Goal: Information Seeking & Learning: Learn about a topic

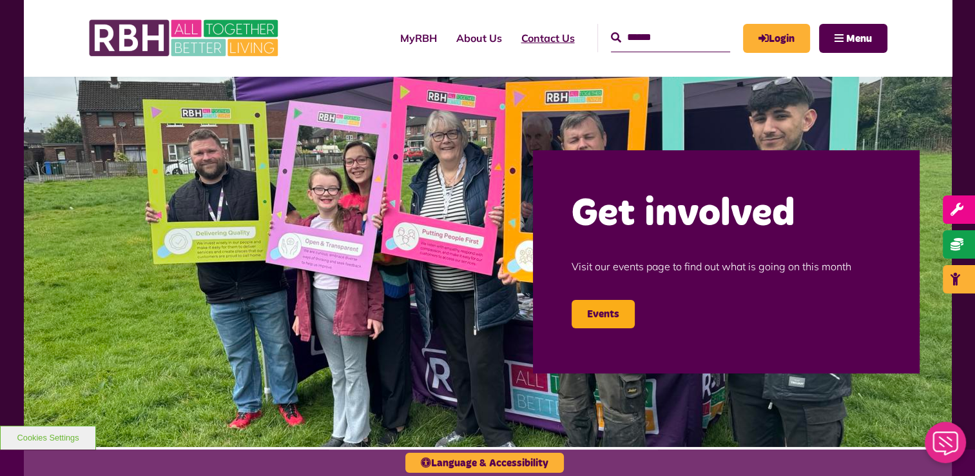
click at [526, 35] on link "Contact Us" at bounding box center [548, 38] width 73 height 35
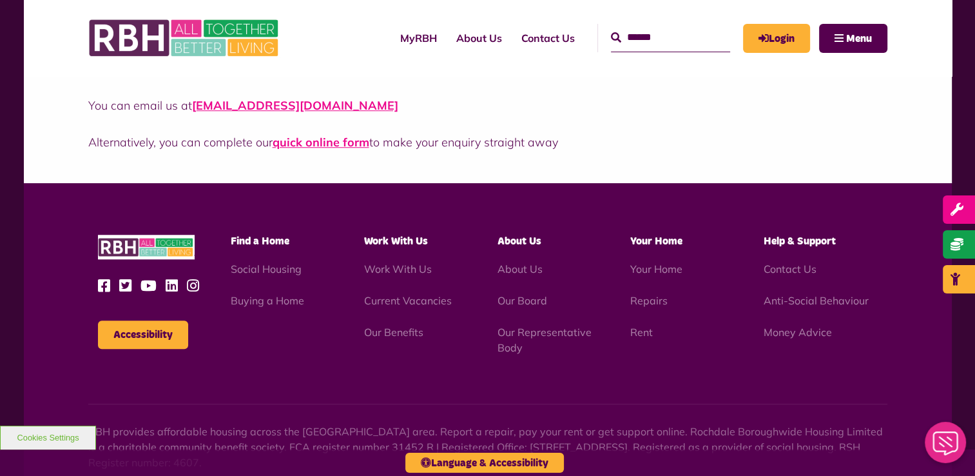
scroll to position [1095, 0]
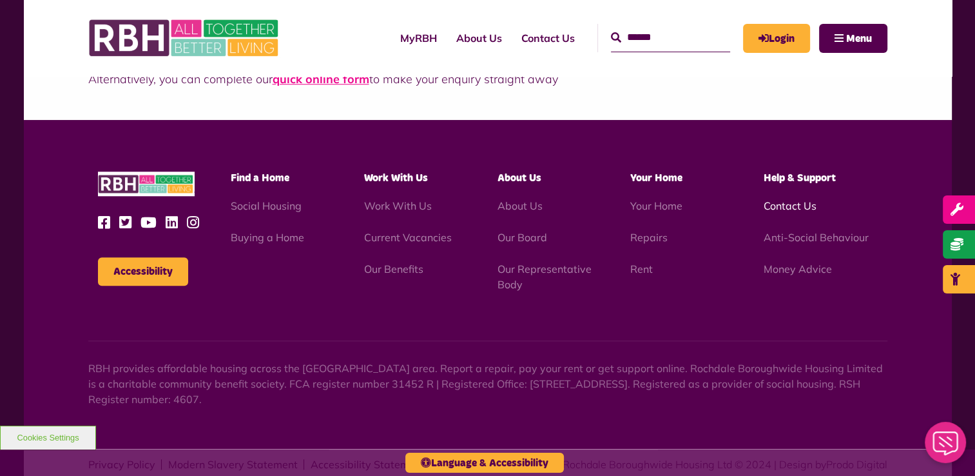
click at [785, 204] on link "Contact Us" at bounding box center [790, 205] width 53 height 13
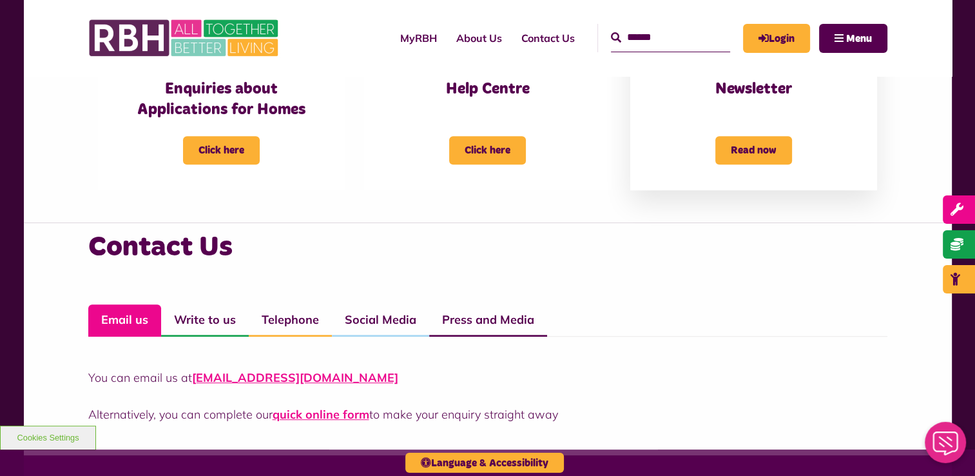
scroll to position [902, 0]
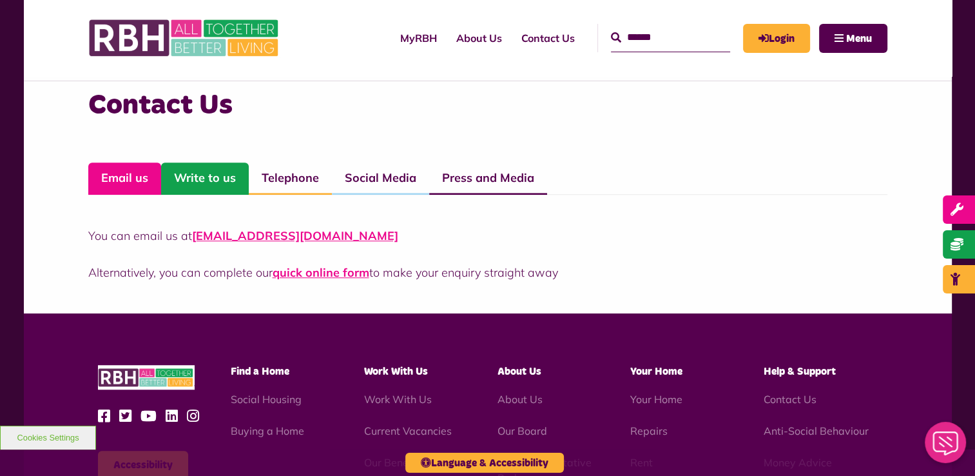
click at [210, 175] on link "Write to us" at bounding box center [205, 178] width 88 height 32
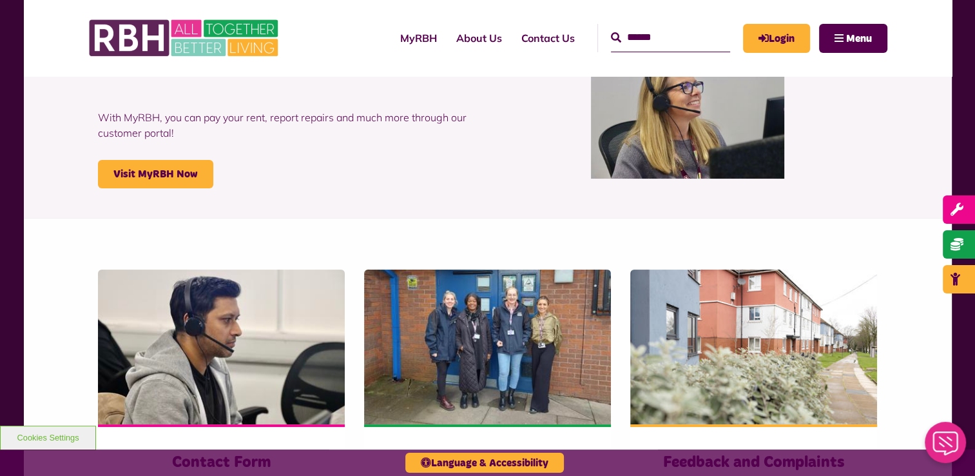
scroll to position [0, 0]
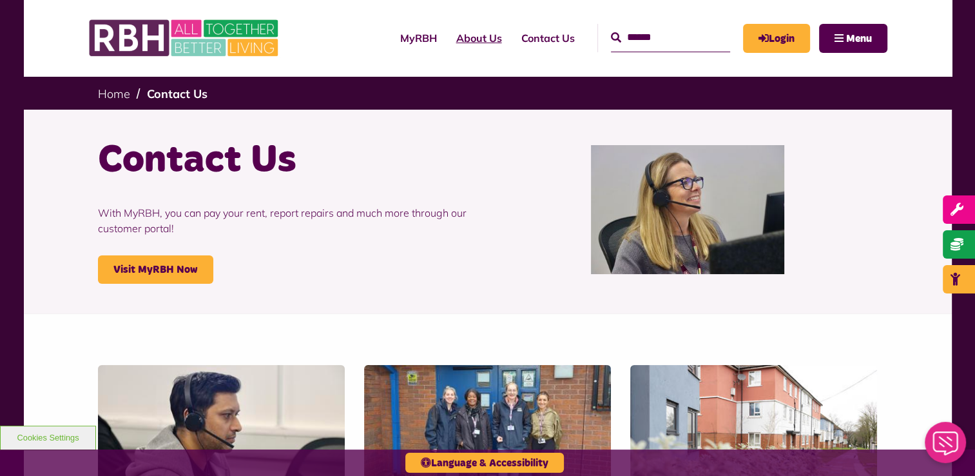
click at [464, 35] on link "About Us" at bounding box center [479, 38] width 65 height 35
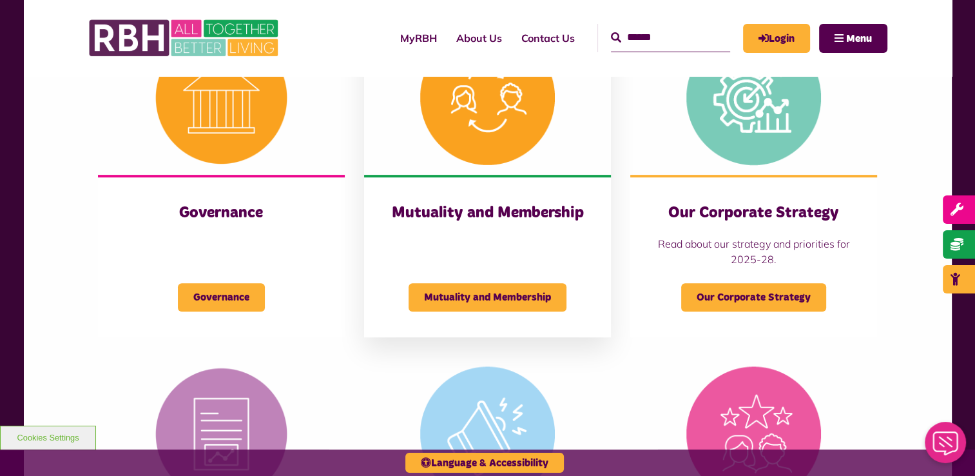
scroll to position [644, 0]
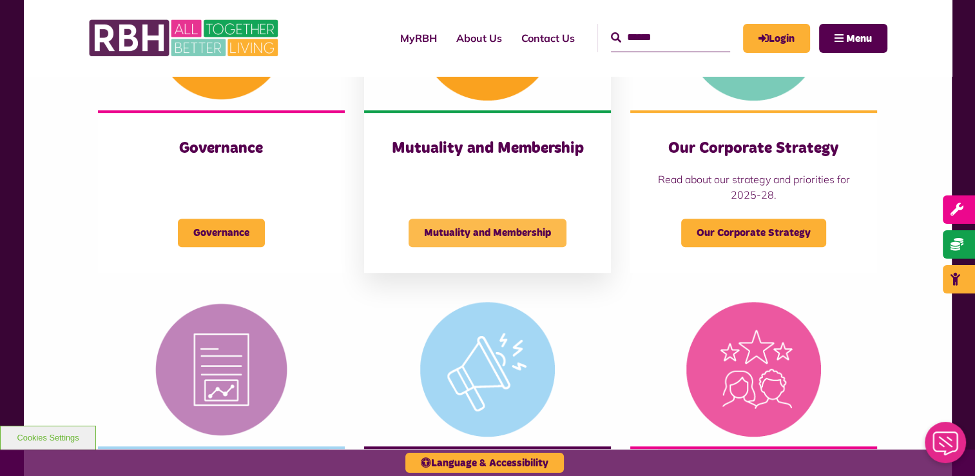
click at [514, 231] on span "Mutuality and Membership" at bounding box center [488, 232] width 158 height 28
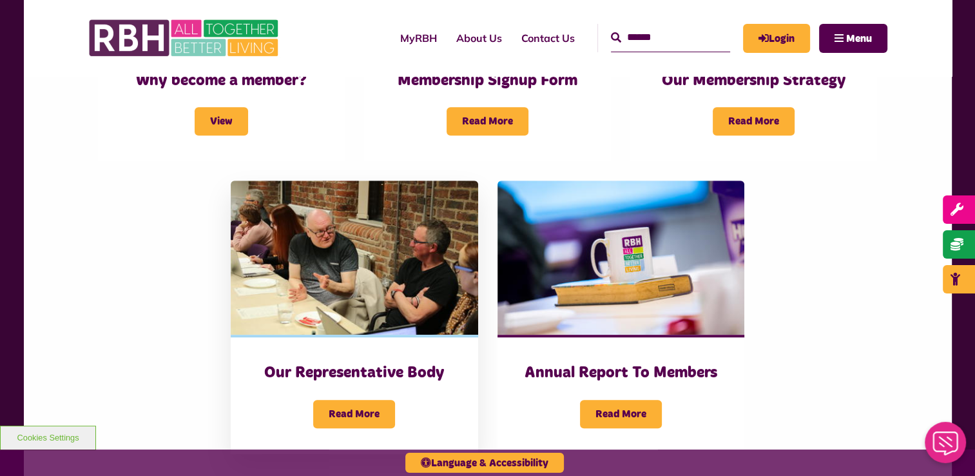
scroll to position [451, 0]
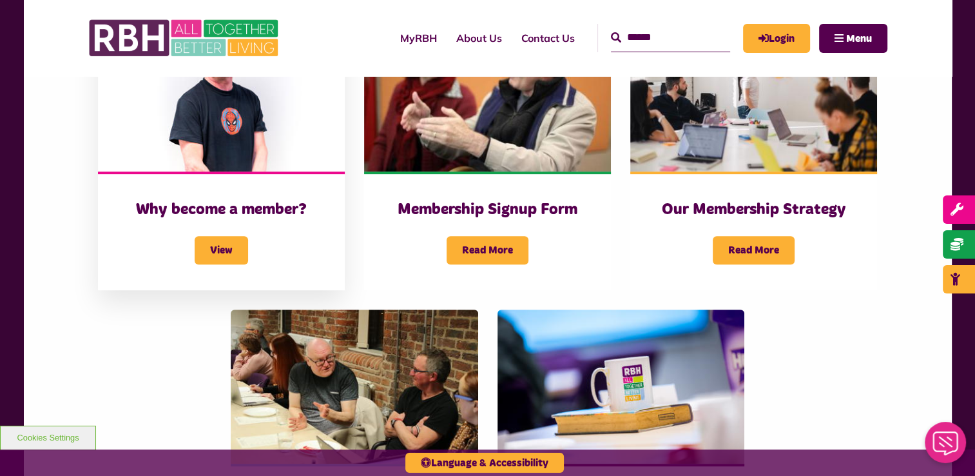
click at [214, 220] on div "View" at bounding box center [221, 242] width 195 height 44
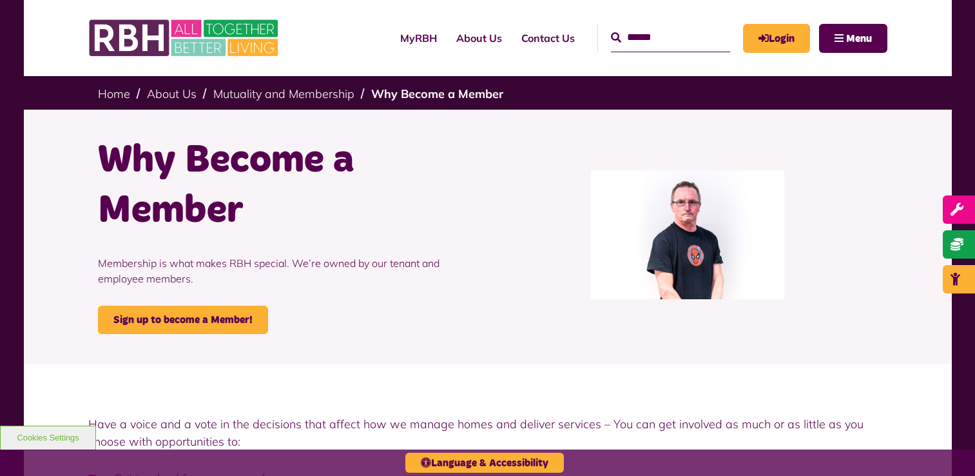
click at [220, 226] on h1 "Why Become a Member" at bounding box center [288, 185] width 380 height 101
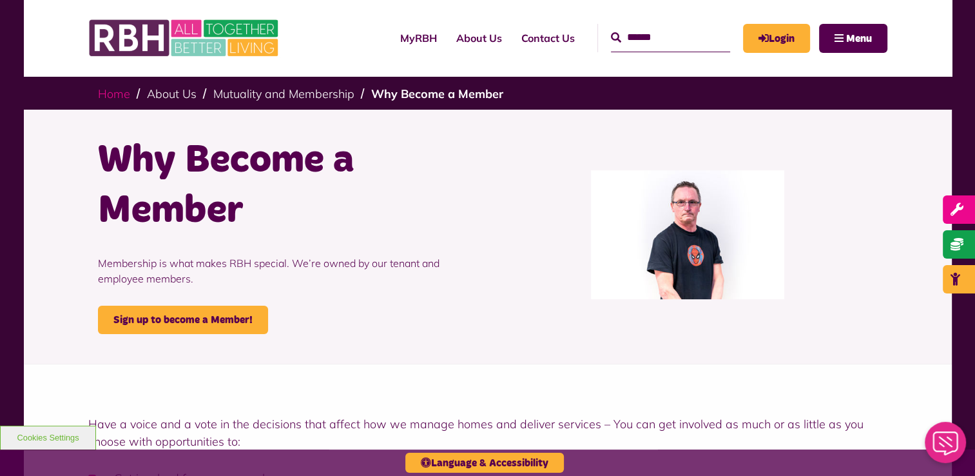
click at [126, 93] on link "Home" at bounding box center [114, 93] width 32 height 15
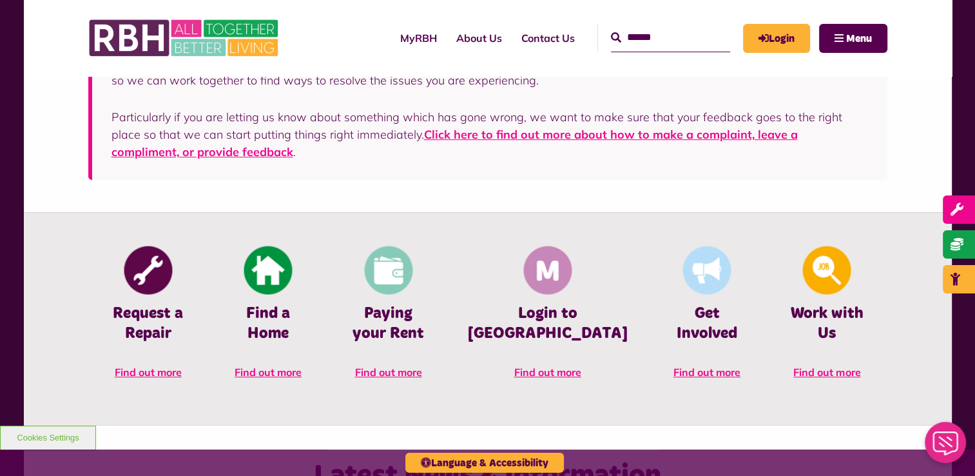
scroll to position [451, 0]
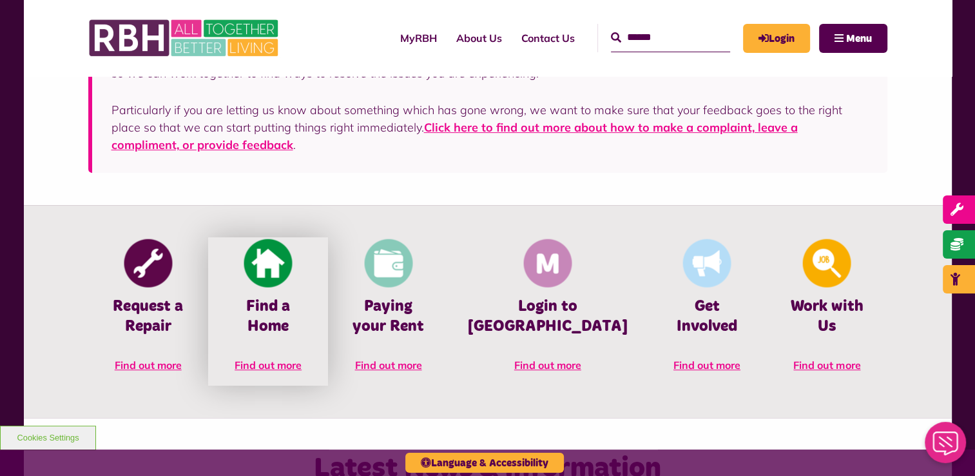
click at [291, 358] on span "Find out more" at bounding box center [268, 364] width 67 height 13
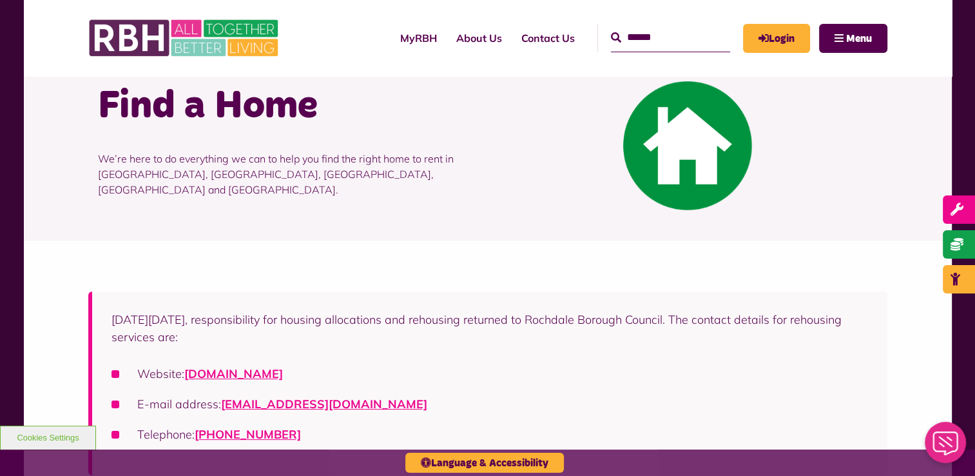
scroll to position [129, 0]
